Goal: Task Accomplishment & Management: Use online tool/utility

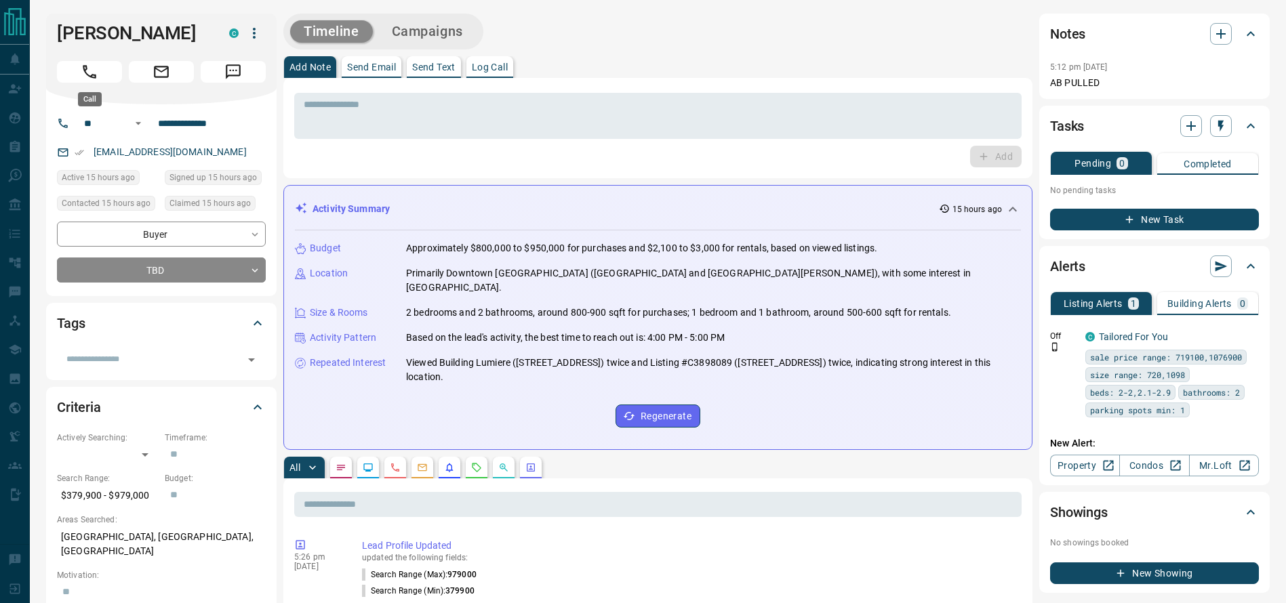
click at [99, 72] on button "Call" at bounding box center [89, 72] width 65 height 22
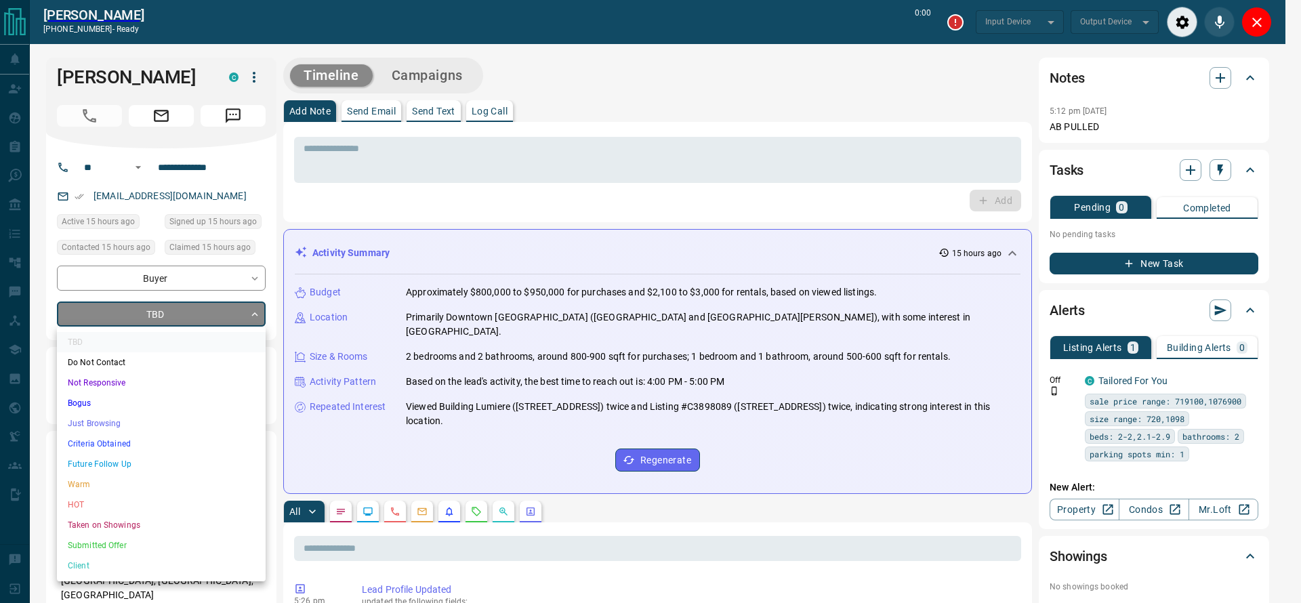
type input "*******"
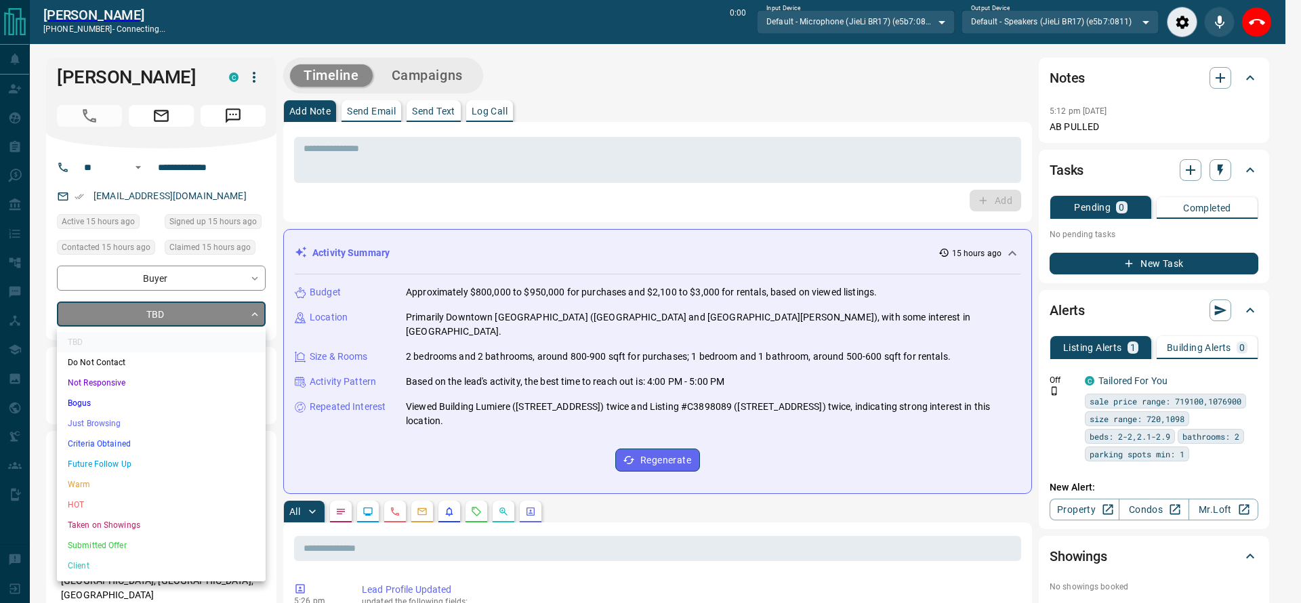
click at [85, 441] on li "Criteria Obtained" at bounding box center [161, 444] width 209 height 20
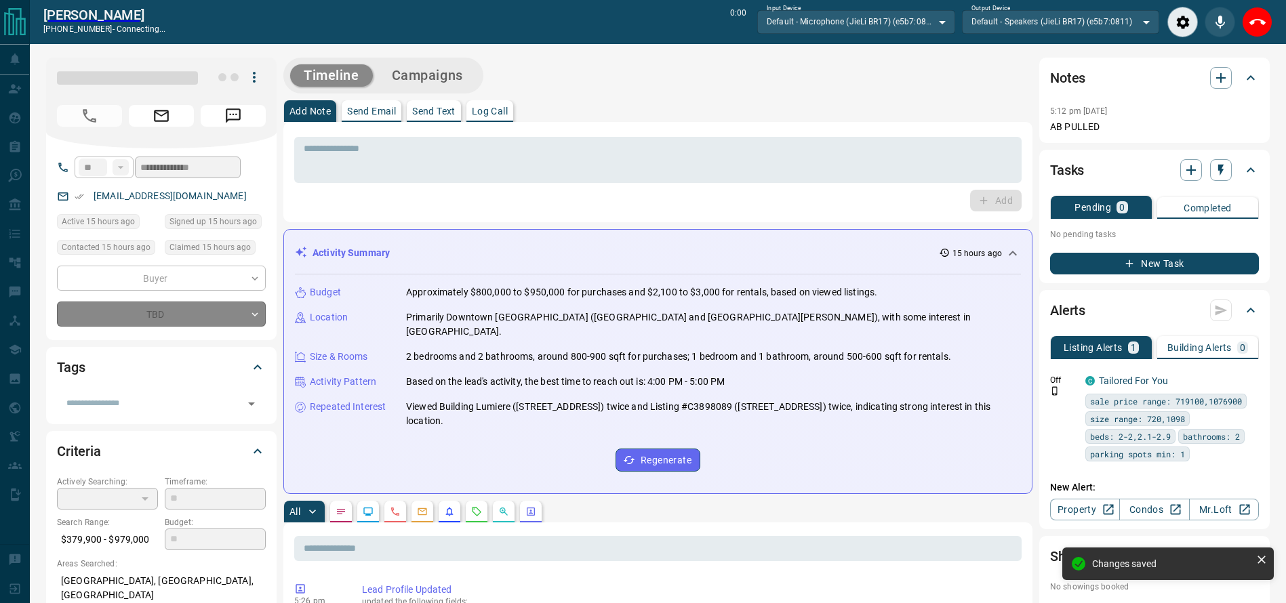
type input "*"
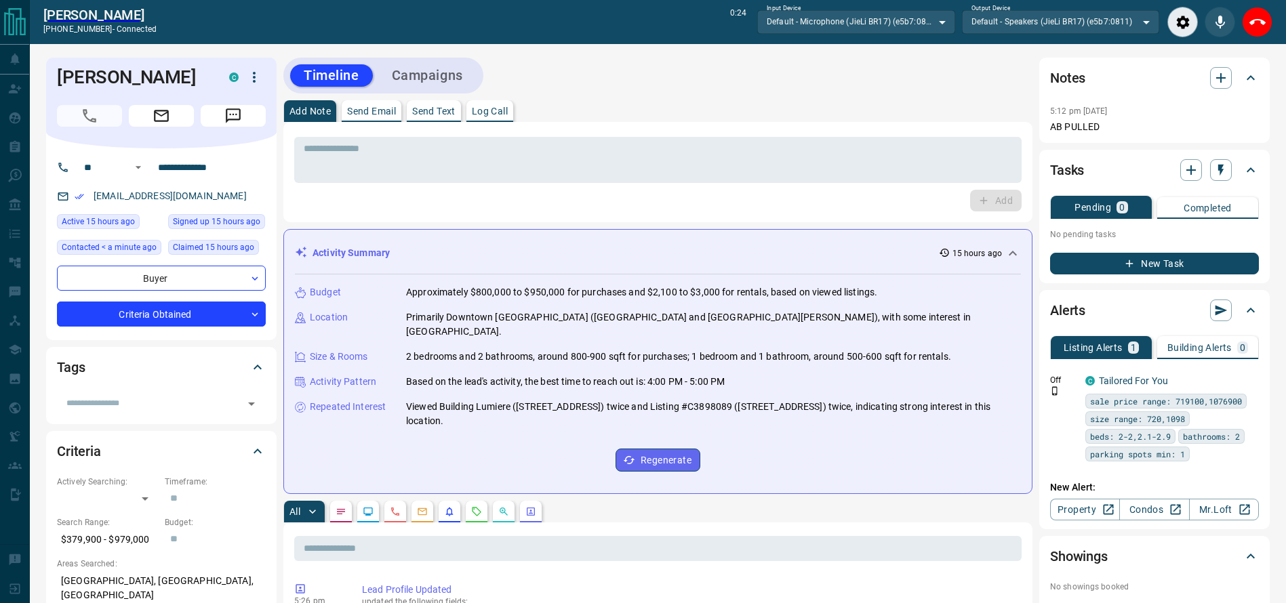
drag, startPoint x: 1259, startPoint y: 15, endPoint x: 1111, endPoint y: 33, distance: 148.1
click at [1260, 16] on icon "End Call" at bounding box center [1257, 22] width 16 height 16
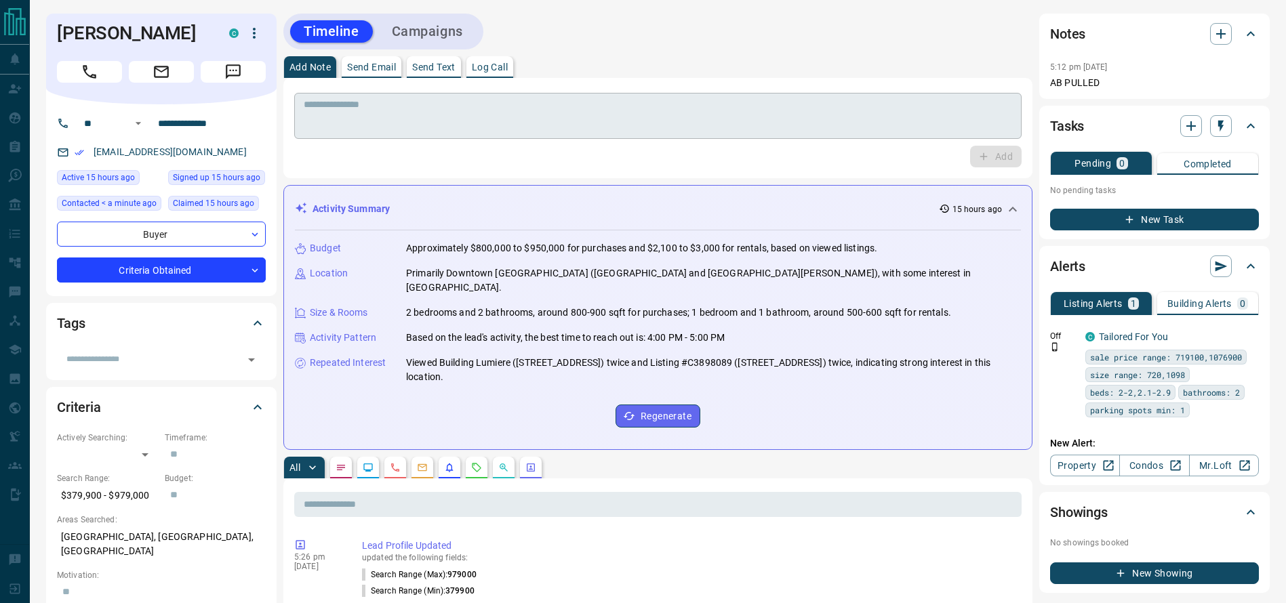
drag, startPoint x: 798, startPoint y: 114, endPoint x: 788, endPoint y: 114, distance: 10.2
click at [788, 114] on textarea at bounding box center [658, 116] width 708 height 35
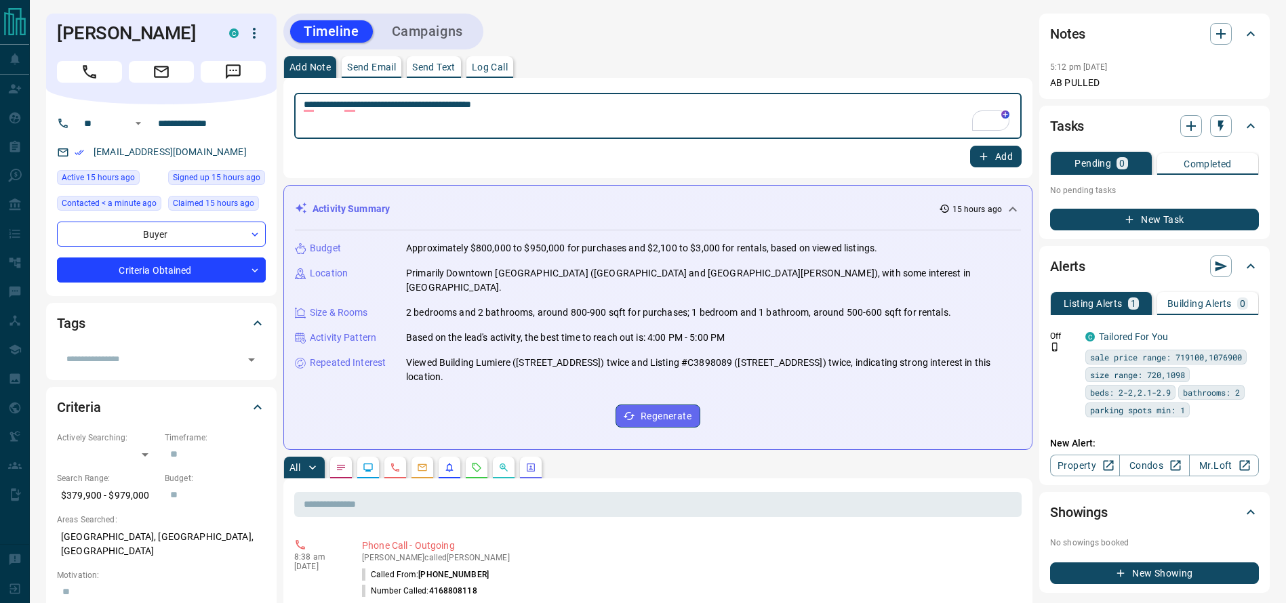
type textarea "**********"
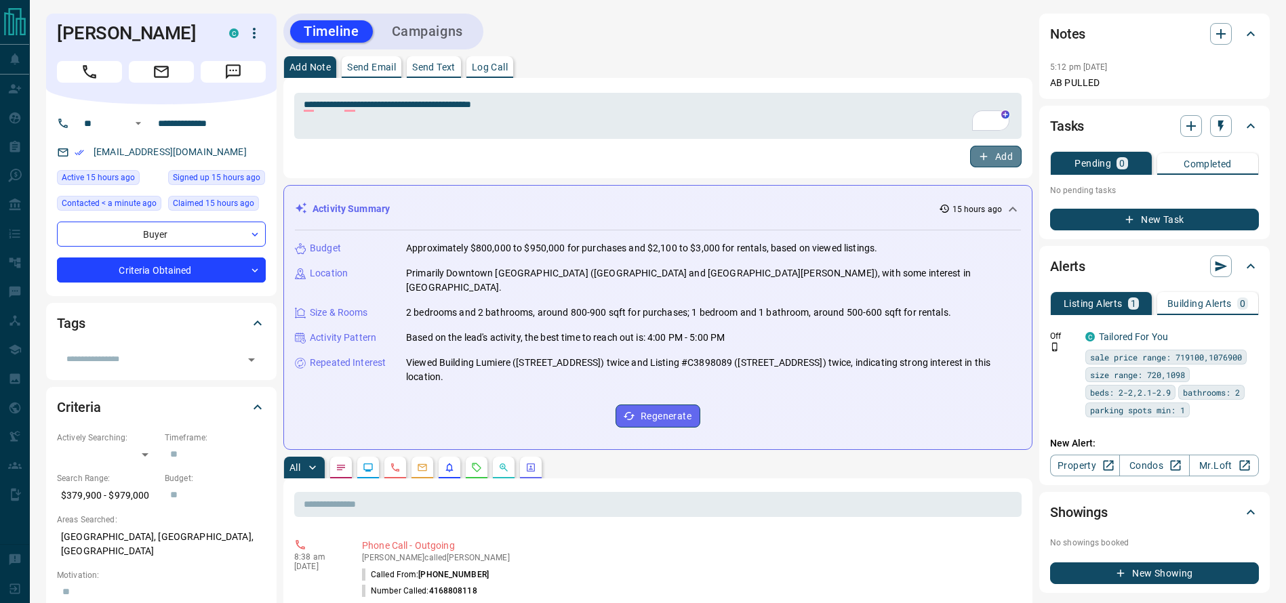
click at [992, 164] on button "Add" at bounding box center [996, 157] width 52 height 22
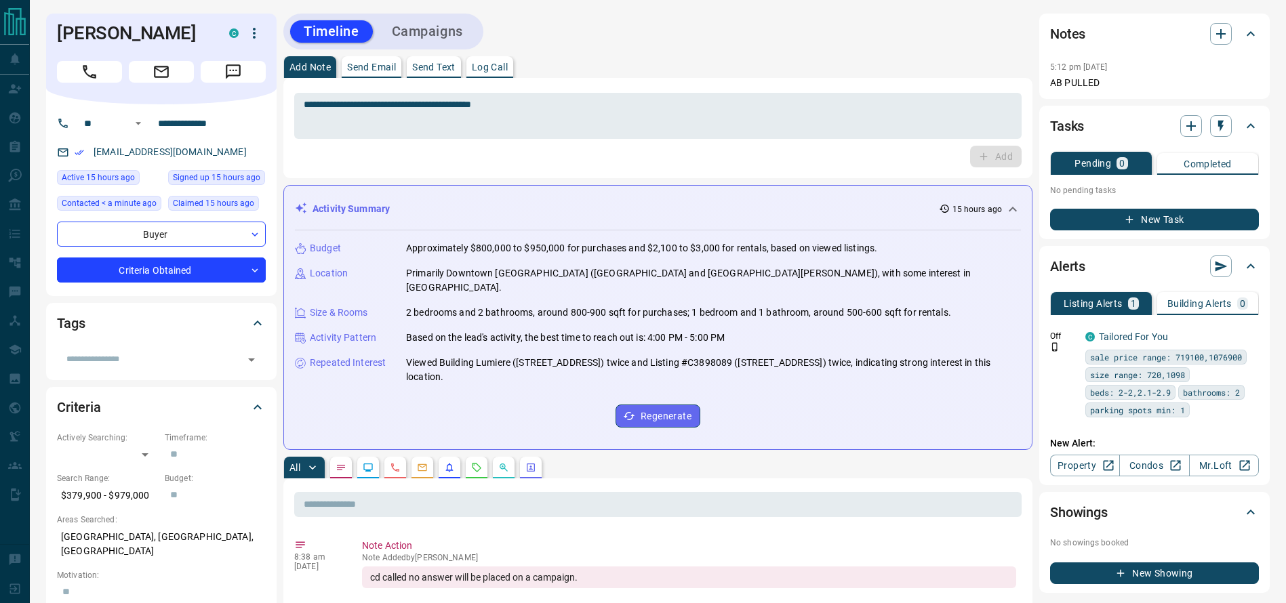
click at [436, 26] on button "Campaigns" at bounding box center [427, 31] width 98 height 22
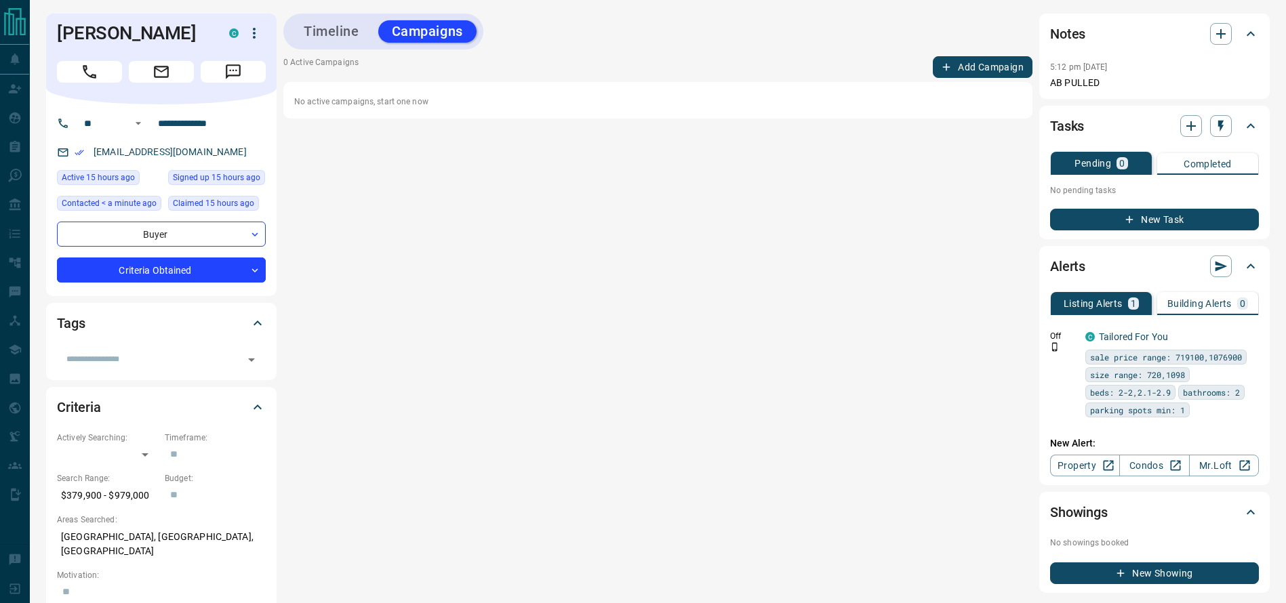
drag, startPoint x: 436, startPoint y: 26, endPoint x: 739, endPoint y: 81, distance: 307.8
click at [739, 81] on div "Timeline Campaigns 0 Active Campaigns Add Campaign No active campaigns, start o…" at bounding box center [657, 303] width 749 height 579
click at [951, 57] on button "Add Campaign" at bounding box center [983, 67] width 100 height 22
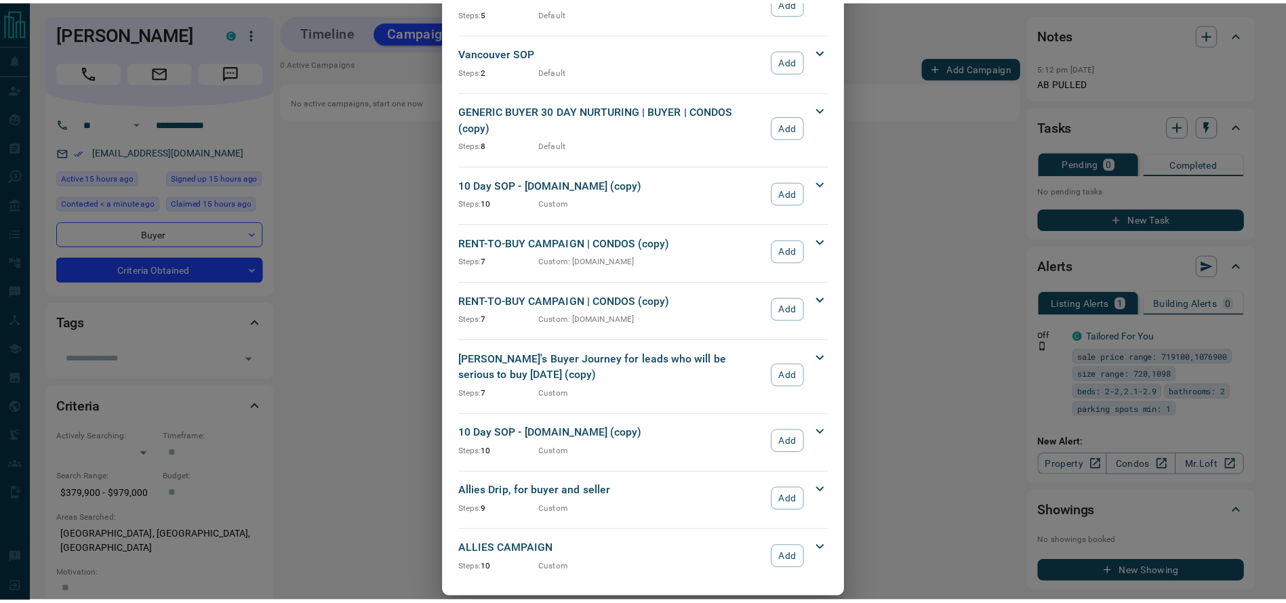
scroll to position [1398, 0]
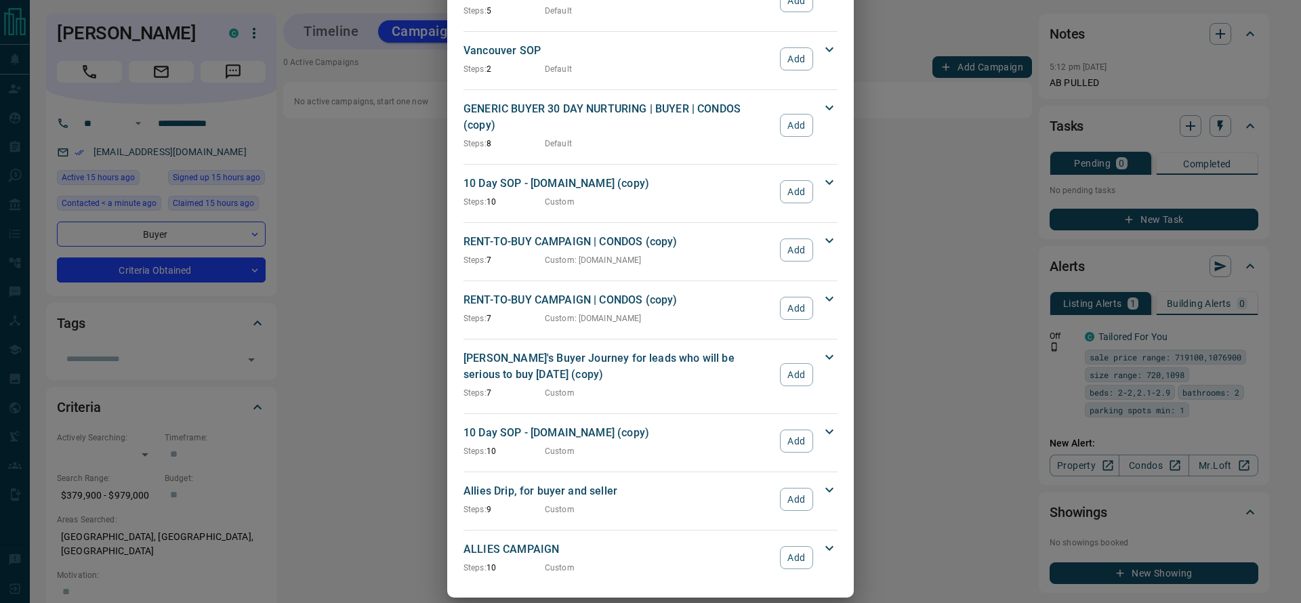
click at [806, 551] on div "ALLIES CAMPAIGN Steps: 10 Custom Add" at bounding box center [643, 558] width 358 height 33
click at [804, 548] on button "Add" at bounding box center [796, 557] width 33 height 23
click at [792, 542] on div "ALLIES CAMPAIGN Steps: 10 Custom Add" at bounding box center [643, 558] width 358 height 33
